Goal: Transaction & Acquisition: Purchase product/service

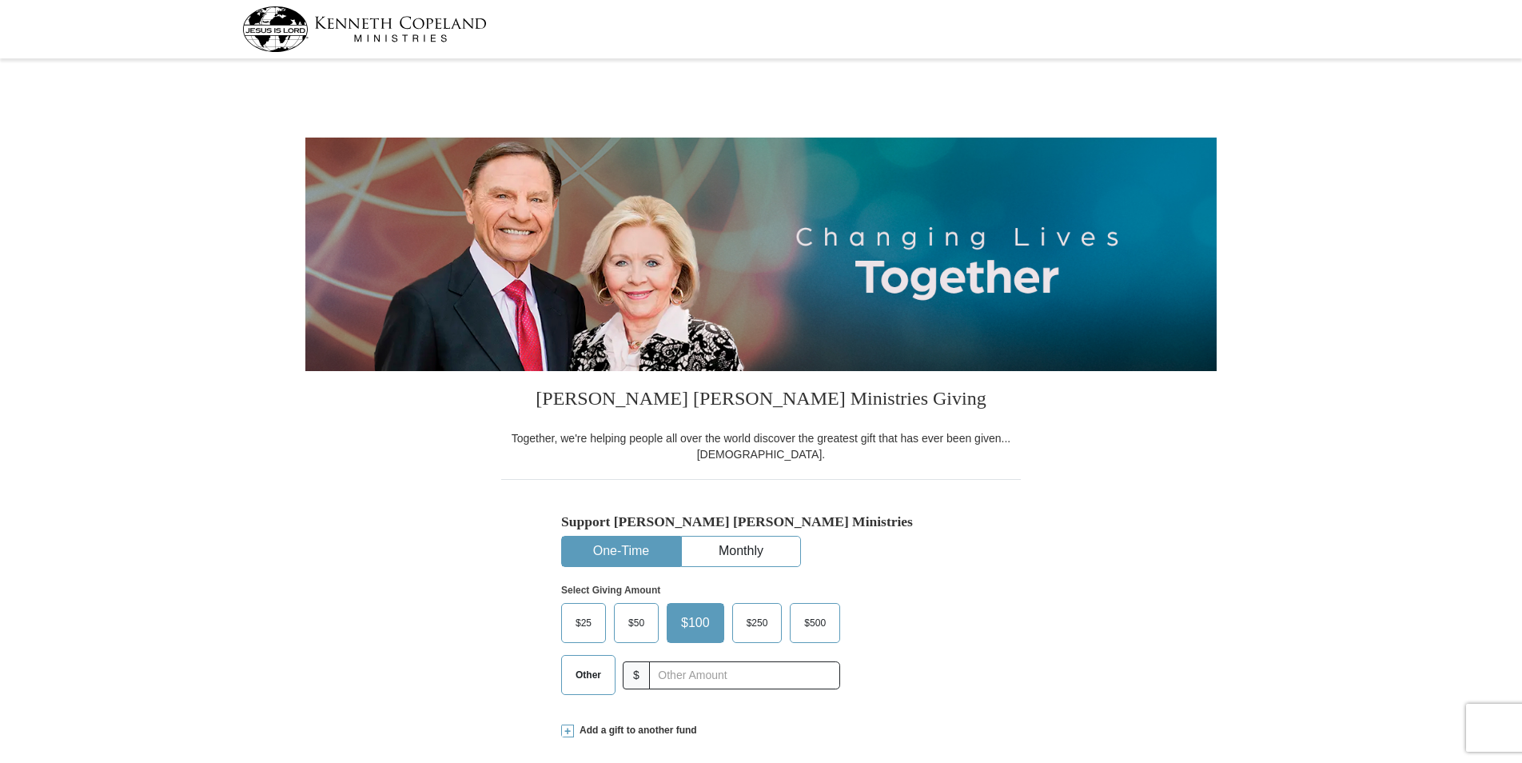
select select "OR"
click at [570, 683] on span "Other" at bounding box center [588, 675] width 42 height 24
click at [0, 0] on input "Other" at bounding box center [0, 0] width 0 height 0
click at [676, 678] on input "text" at bounding box center [743, 675] width 177 height 28
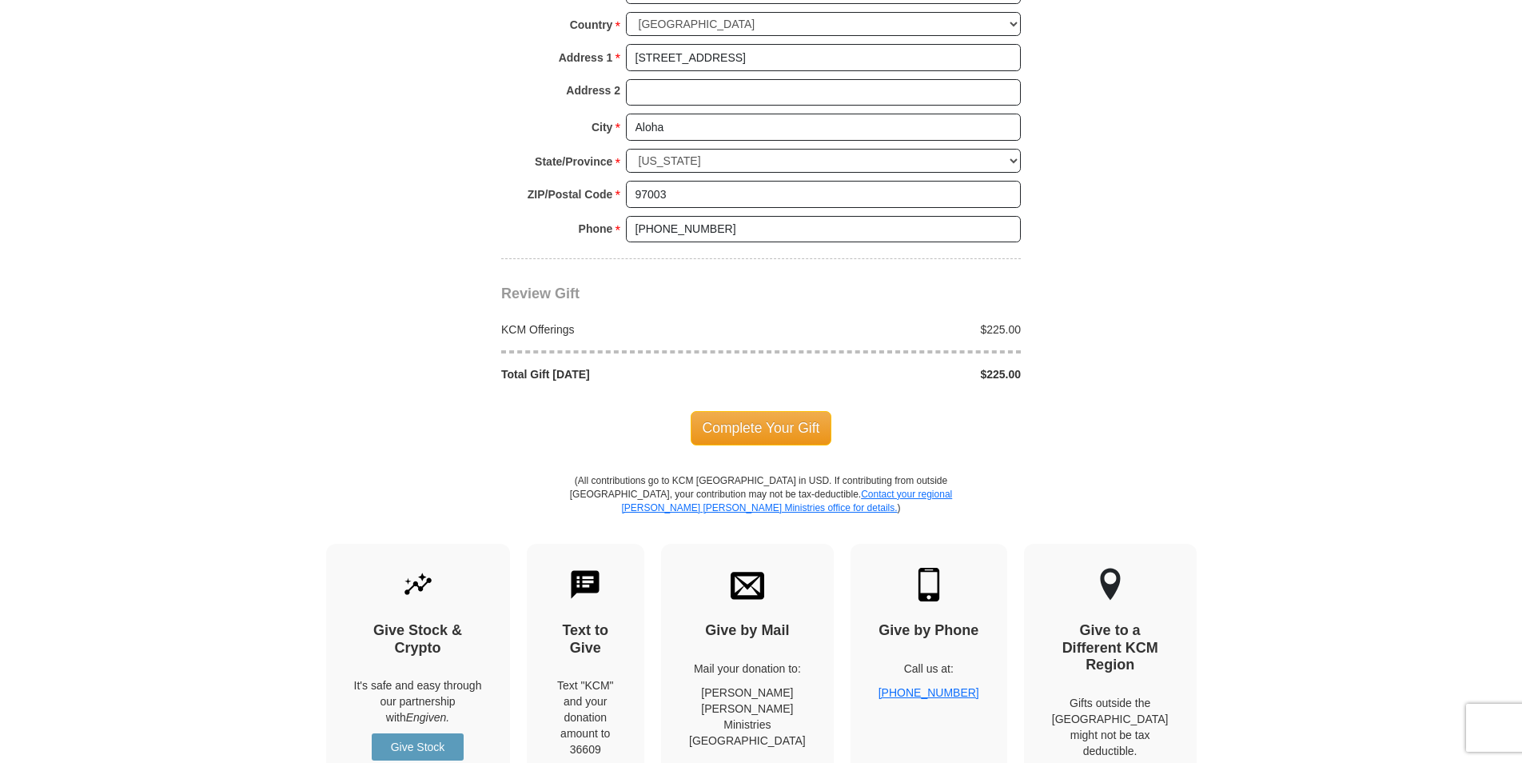
scroll to position [1245, 0]
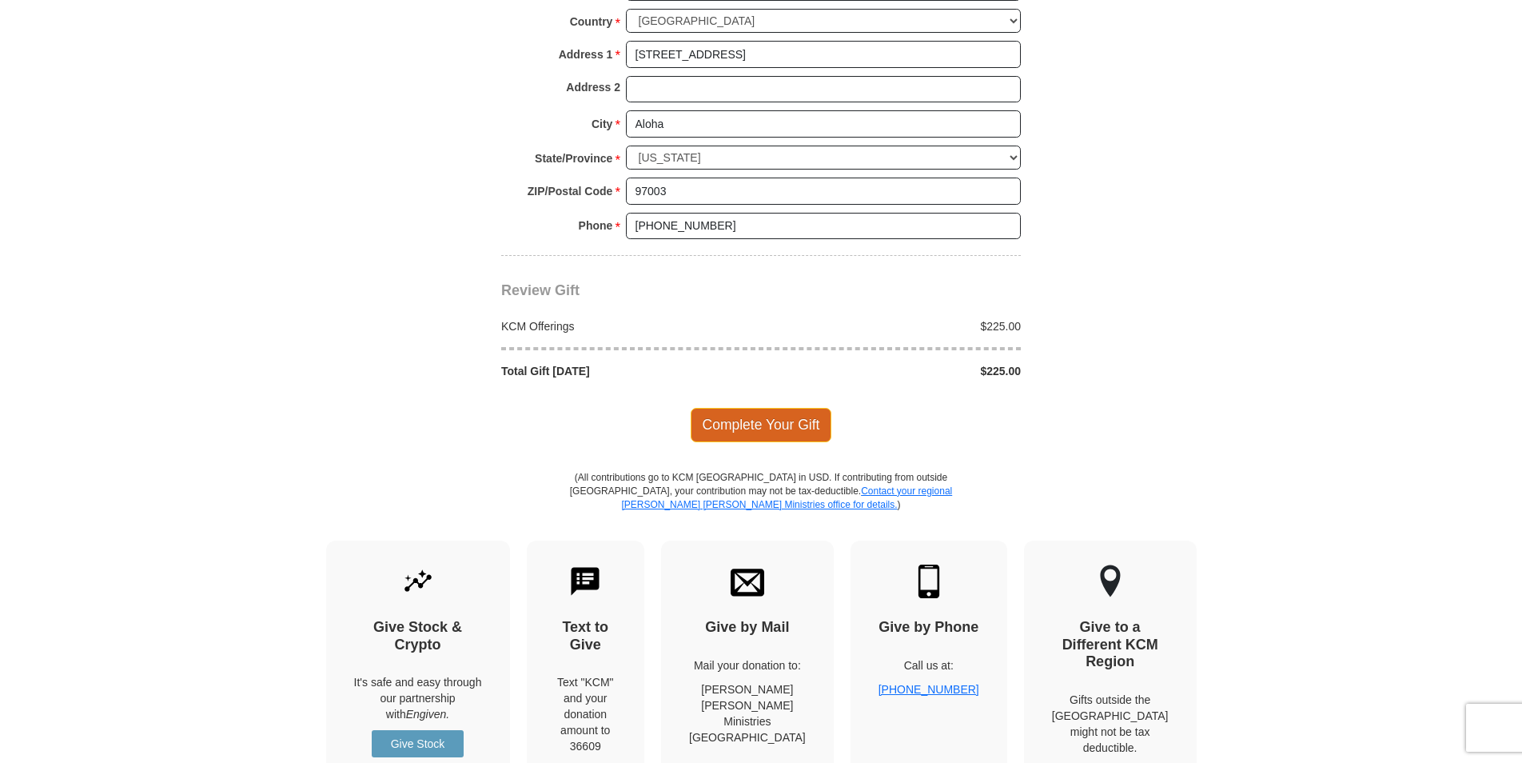
type input "225.00"
click at [787, 428] on span "Complete Your Gift" at bounding box center [761, 425] width 141 height 34
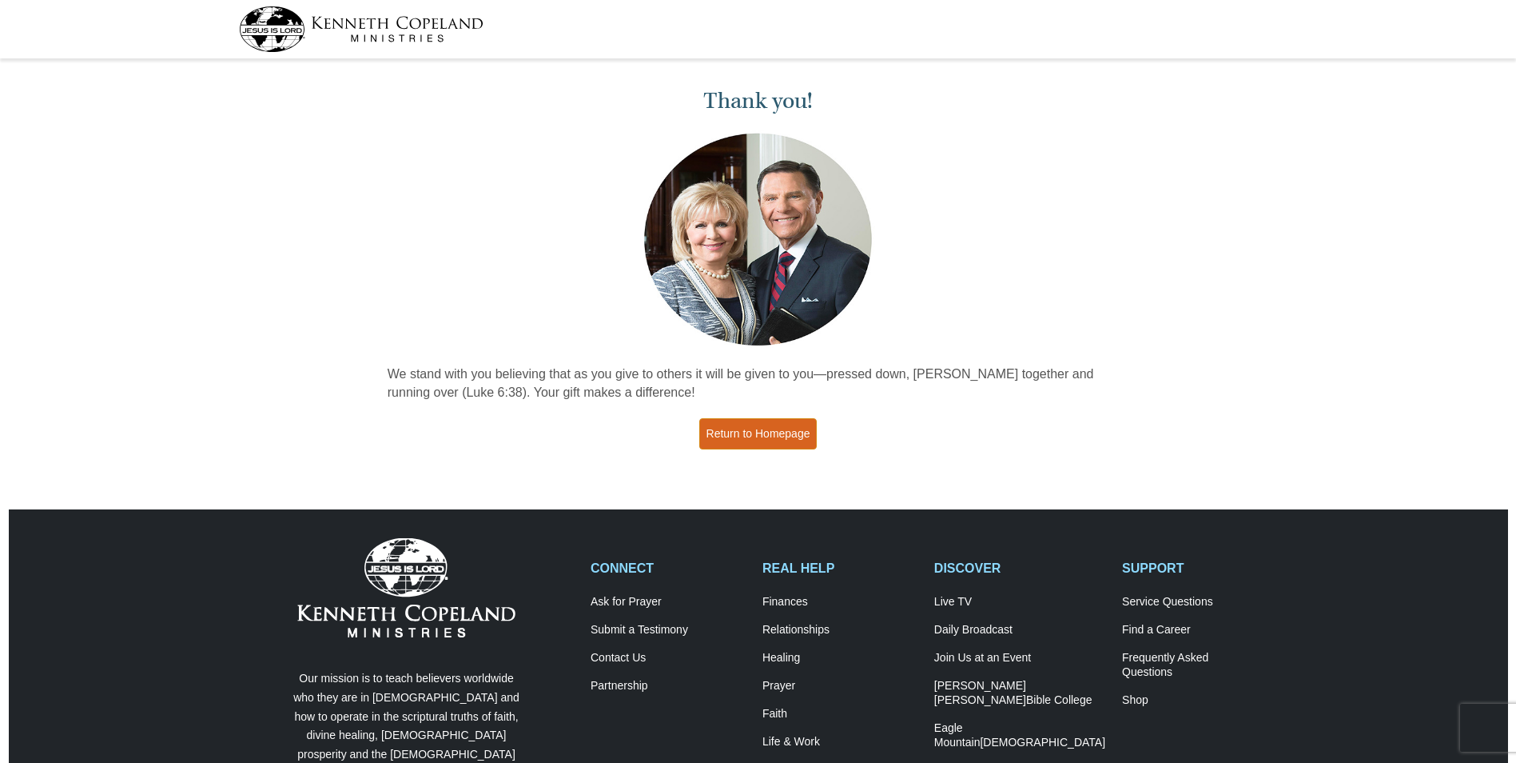
click at [777, 428] on link "Return to Homepage" at bounding box center [758, 433] width 118 height 31
